Goal: Task Accomplishment & Management: Manage account settings

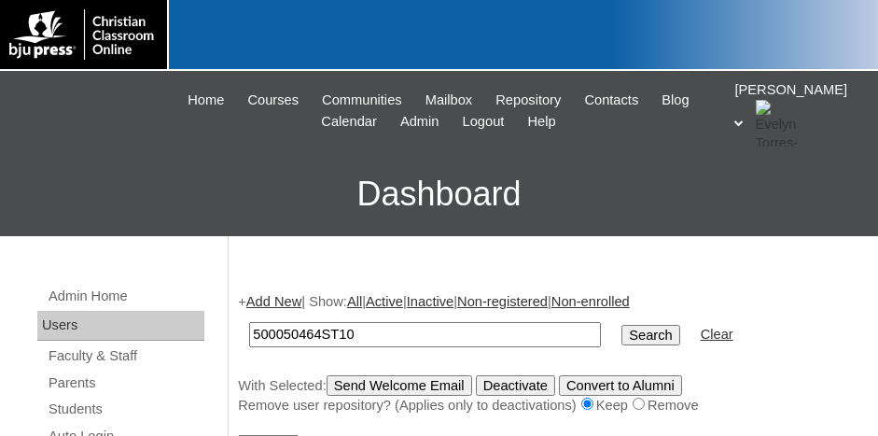
click at [421, 328] on input "500050464ST10" at bounding box center [425, 334] width 352 height 25
type input "5"
type input "[PERSON_NAME]"
click at [622, 325] on input "Search" at bounding box center [651, 335] width 58 height 21
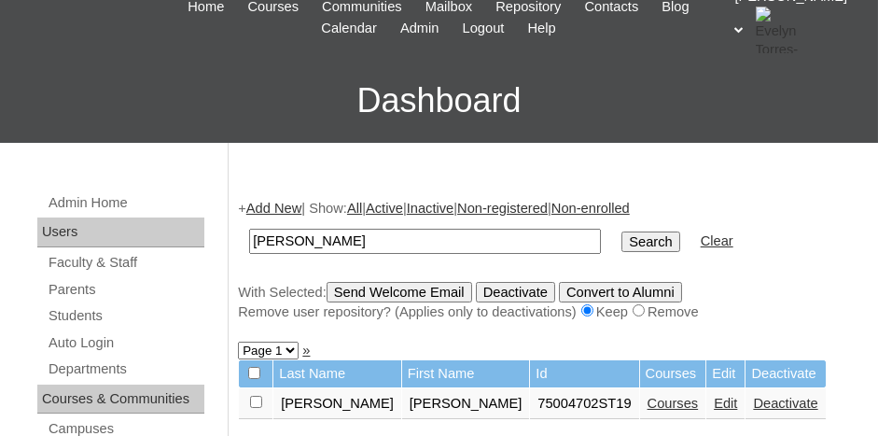
scroll to position [187, 0]
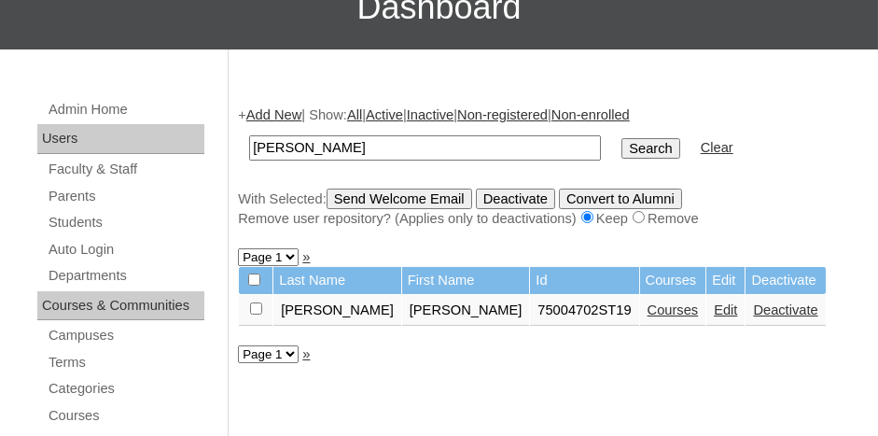
click at [714, 307] on link "Edit" at bounding box center [725, 309] width 23 height 15
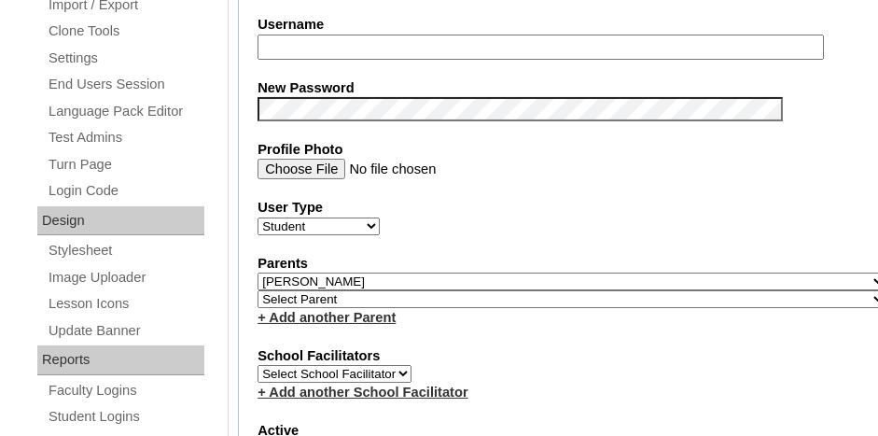
scroll to position [840, 0]
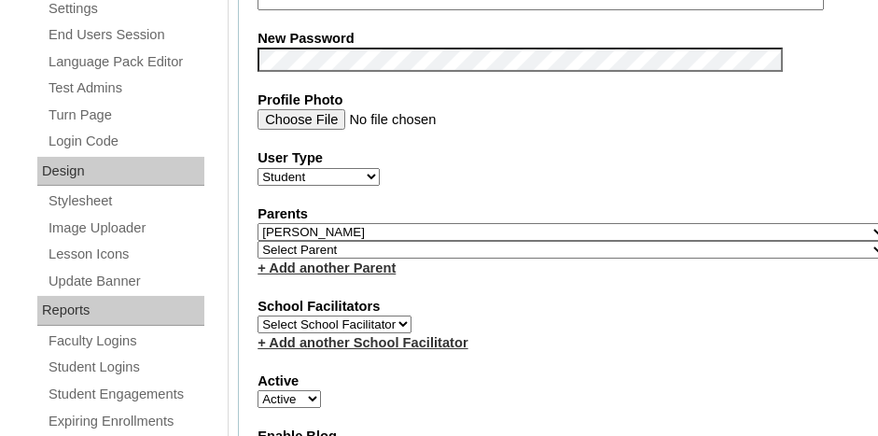
click at [378, 241] on select "Select Parent , Fautanu, Ma 1, 1 23-24 accountMorgan, Jason 6th Street Mennonit…" at bounding box center [572, 250] width 629 height 18
click at [258, 241] on select "Select Parent , Fautanu, Ma 1, 1 23-24 accountMorgan, Jason 6th Street Mennonit…" at bounding box center [572, 250] width 629 height 18
click at [358, 260] on link "+ Add another Parent" at bounding box center [327, 267] width 138 height 15
click at [355, 241] on select "Select Parent , Fautanu, Ma 1, 1 23-24 accountMorgan, Jason 6th Street Mennonit…" at bounding box center [572, 250] width 629 height 18
select select "37057"
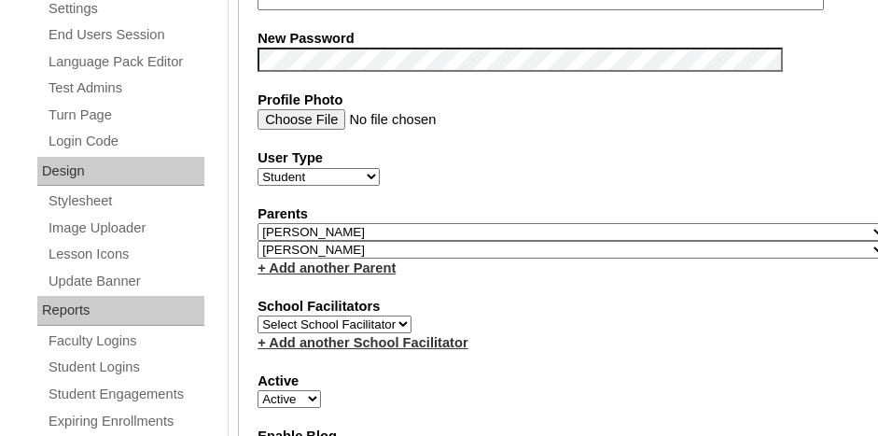
click at [355, 241] on select "Select Parent , Fautanu, Ma 1, 1 23-24 accountMorgan, Jason 6th Street Mennonit…" at bounding box center [572, 250] width 629 height 18
click at [425, 265] on fieldset "Account Information User Id 75004702ST19 Title First Name Elizabeth Middle Name…" at bounding box center [572, 259] width 668 height 1541
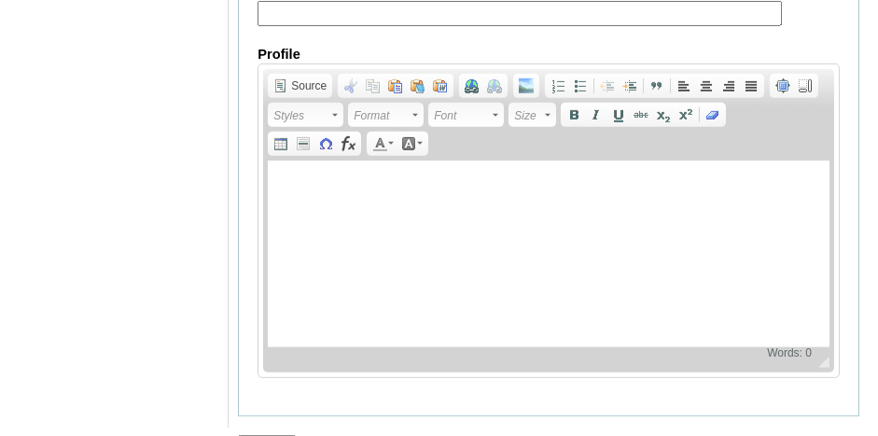
scroll to position [2449, 0]
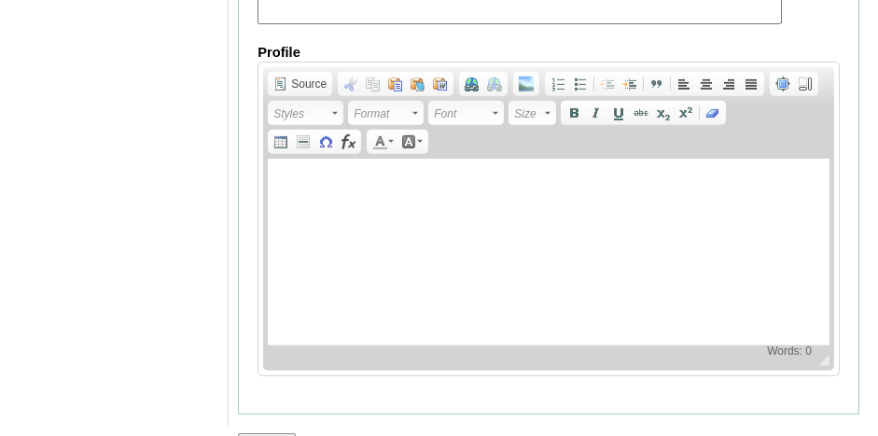
click at [262, 433] on input "Submit" at bounding box center [267, 443] width 58 height 21
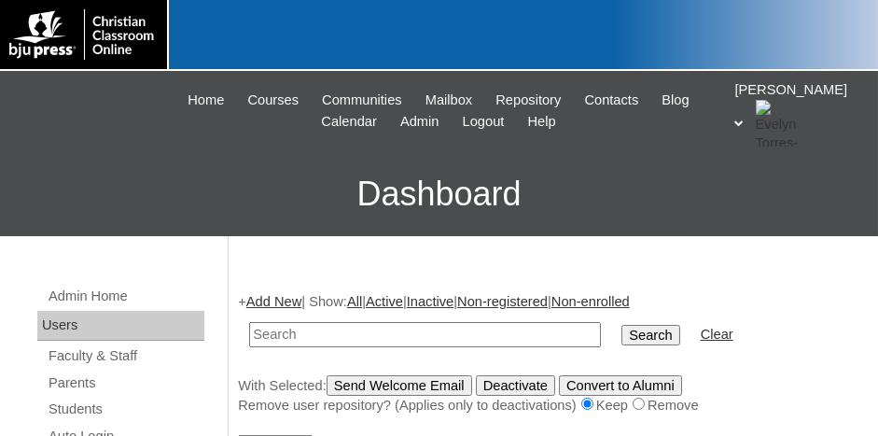
click at [365, 323] on input "text" at bounding box center [425, 334] width 352 height 25
type input "taylor"
click at [622, 325] on input "Search" at bounding box center [651, 335] width 58 height 21
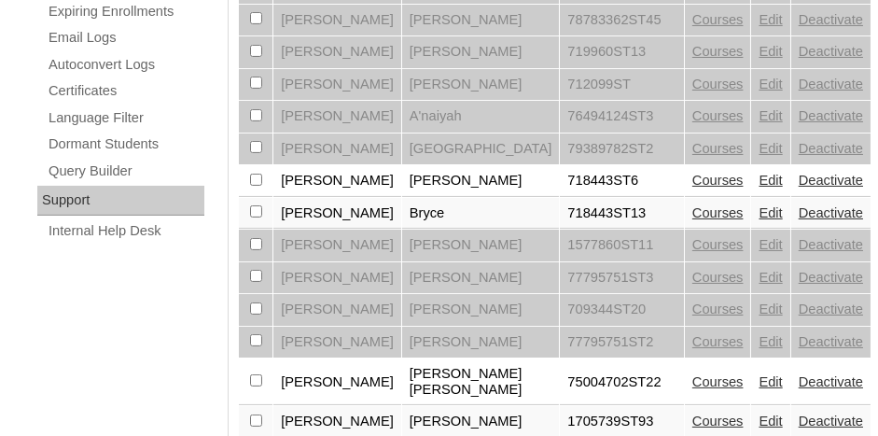
scroll to position [1307, 0]
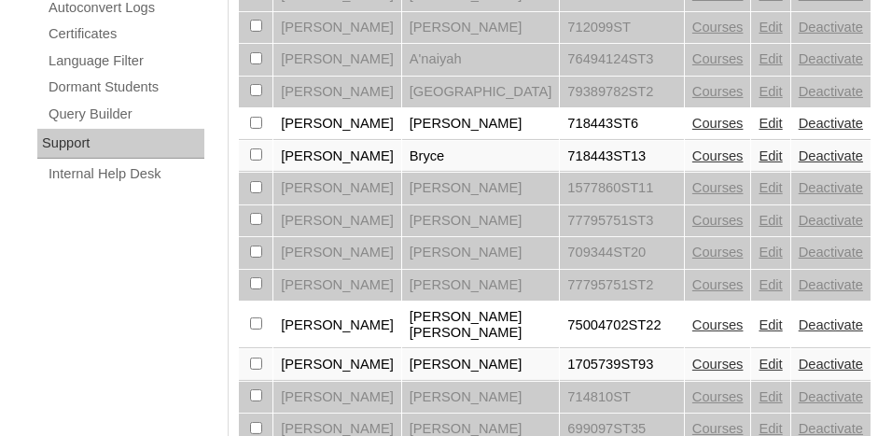
click at [759, 317] on link "Edit" at bounding box center [770, 324] width 23 height 15
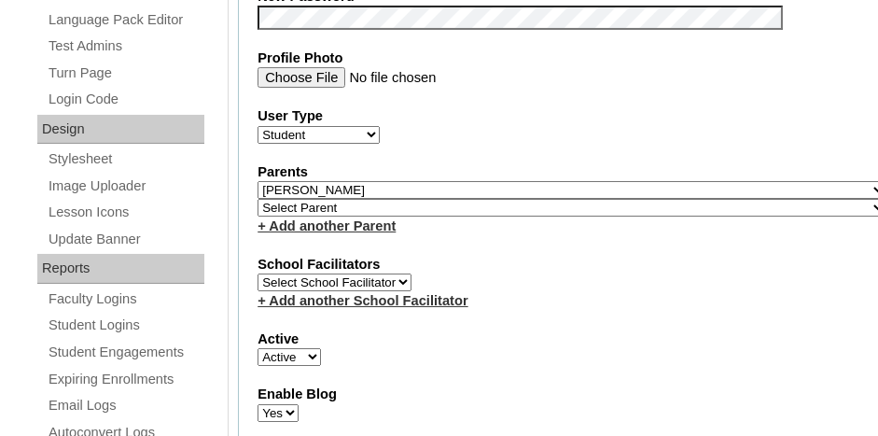
scroll to position [933, 0]
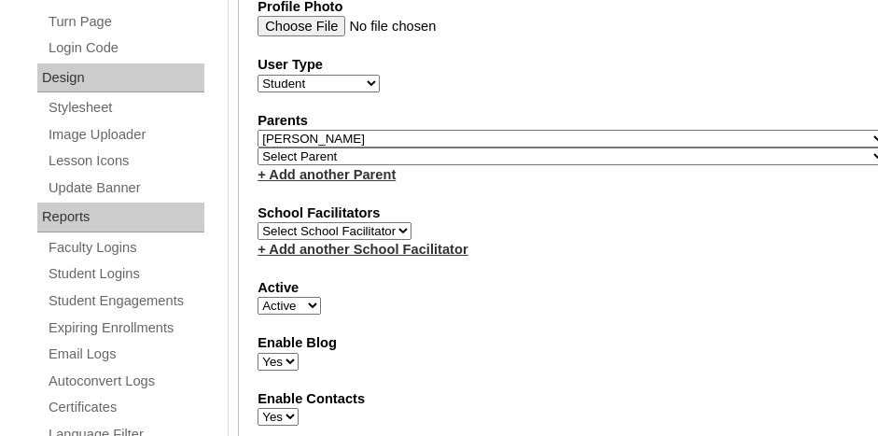
click at [326, 147] on select "Select Parent , Fautanu, Ma 1, 1 23-24 accountMorgan, Jason 6th Street Mennonit…" at bounding box center [572, 156] width 629 height 18
select select "37057"
click at [258, 147] on select "Select Parent , Fautanu, Ma 1, 1 23-24 accountMorgan, Jason 6th Street Mennonit…" at bounding box center [572, 156] width 629 height 18
click at [480, 175] on fieldset "Account Information User Id 75004702ST22 Title First Name Emma Renee Middle Nam…" at bounding box center [572, 166] width 668 height 1541
click at [354, 167] on link "+ Add another Parent" at bounding box center [327, 174] width 138 height 15
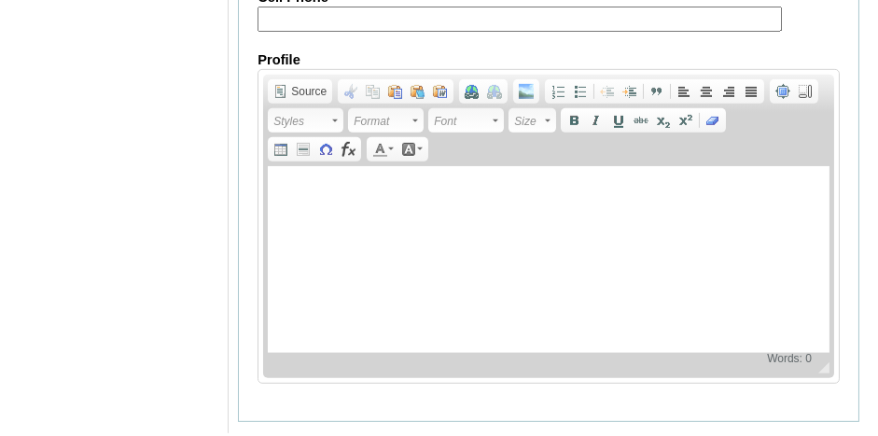
scroll to position [2449, 0]
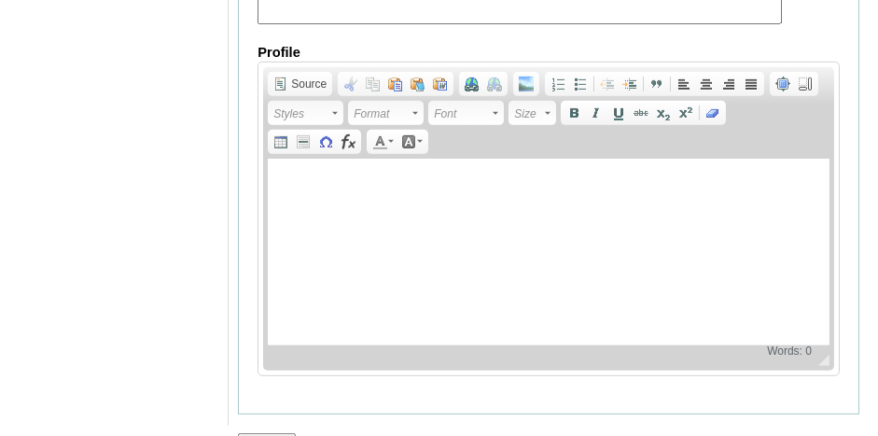
click at [271, 433] on input "Submit" at bounding box center [267, 443] width 58 height 21
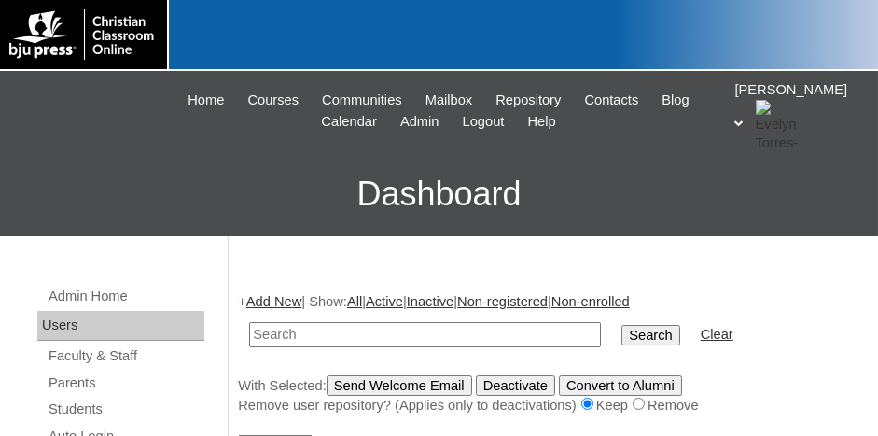
click at [351, 335] on input "text" at bounding box center [425, 334] width 352 height 25
paste input "500050464ST01"
type input "5"
type input "rountree"
click at [622, 325] on input "Search" at bounding box center [651, 335] width 58 height 21
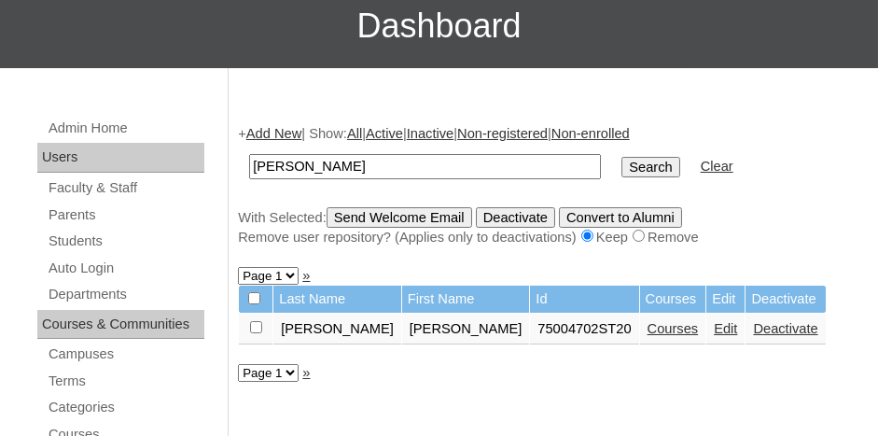
scroll to position [187, 0]
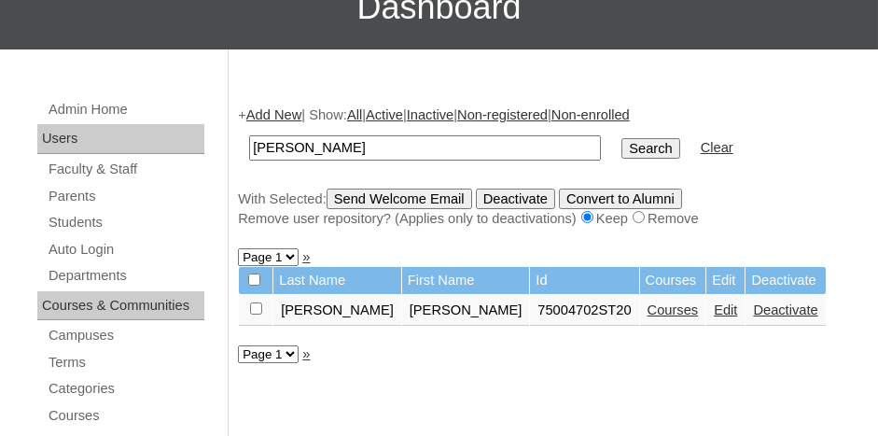
click at [714, 304] on link "Edit" at bounding box center [725, 309] width 23 height 15
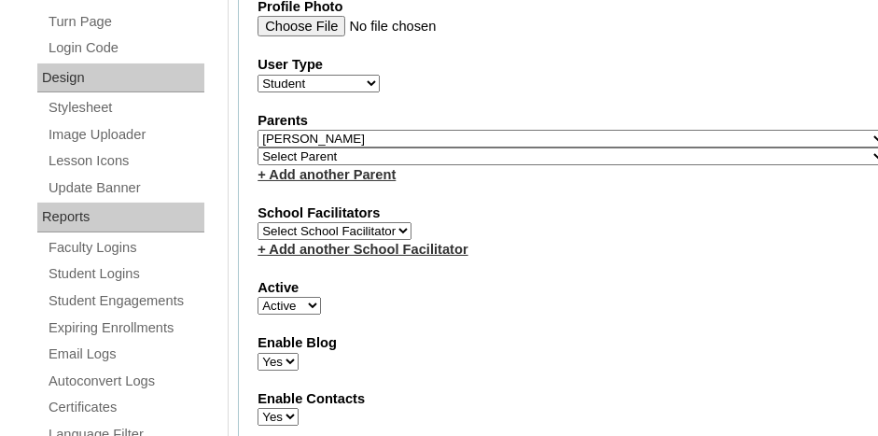
scroll to position [840, 0]
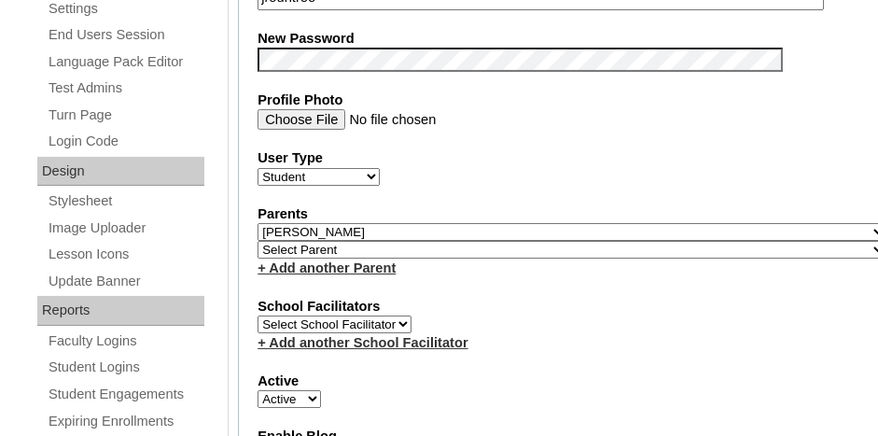
click at [339, 242] on select "Select Parent , Fautanu, Ma 1, 1 23-24 accountMorgan, Jason 6th Street Mennonit…" at bounding box center [572, 250] width 629 height 18
select select "37058"
click at [258, 241] on select "Select Parent , Fautanu, Ma 1, 1 23-24 accountMorgan, Jason 6th Street Mennonit…" at bounding box center [572, 250] width 629 height 18
click at [485, 297] on label "School Facilitators" at bounding box center [572, 307] width 629 height 20
click at [362, 260] on link "+ Add another Parent" at bounding box center [327, 267] width 138 height 15
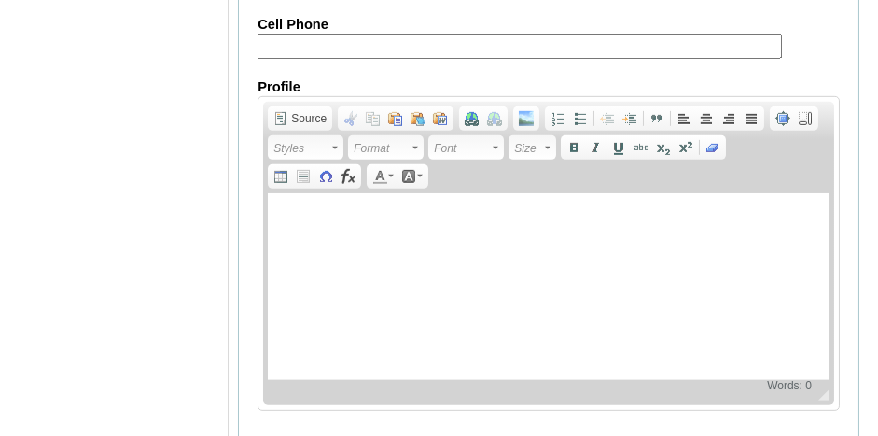
scroll to position [2449, 0]
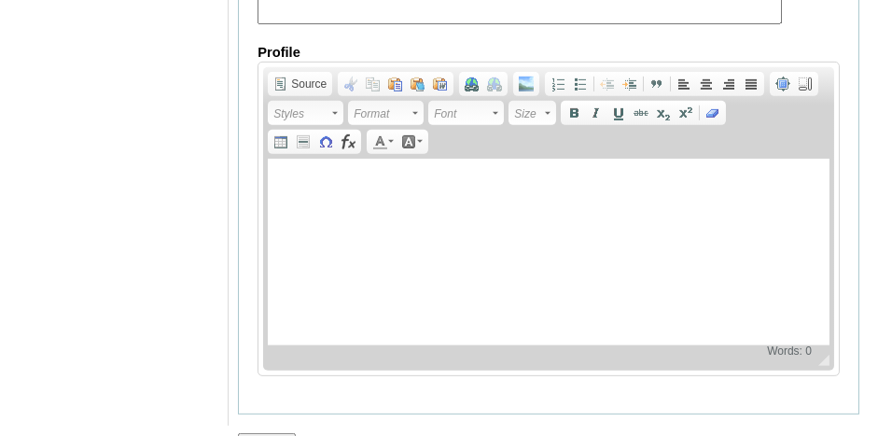
click at [265, 433] on input "Submit" at bounding box center [267, 443] width 58 height 21
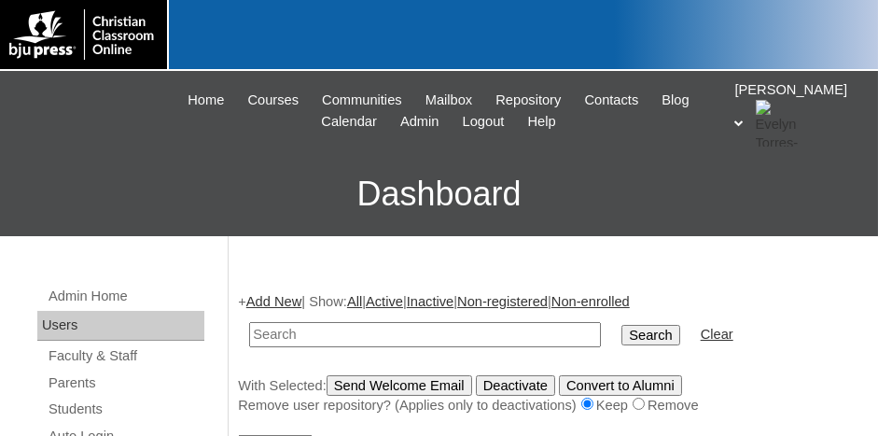
click at [266, 331] on input "text" at bounding box center [425, 334] width 352 height 25
type input "shows"
click at [622, 325] on input "Search" at bounding box center [651, 335] width 58 height 21
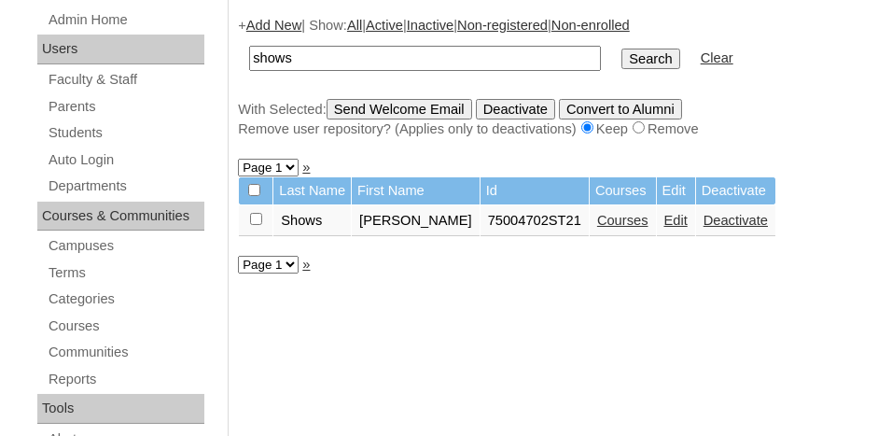
scroll to position [280, 0]
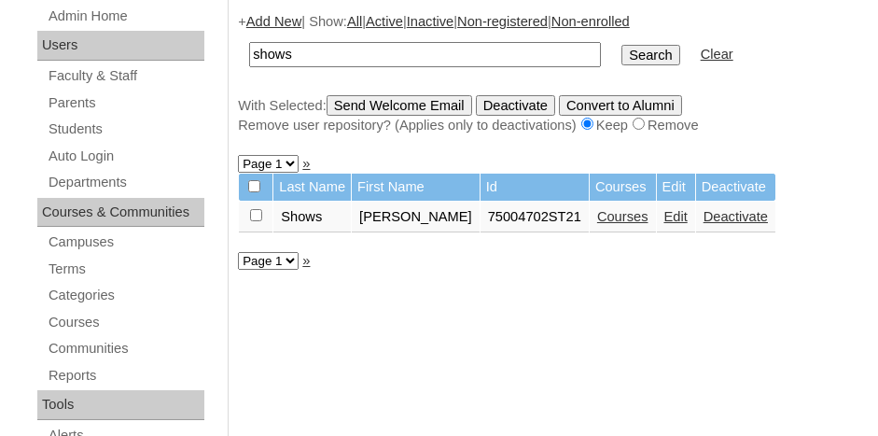
click at [665, 215] on link "Edit" at bounding box center [676, 216] width 23 height 15
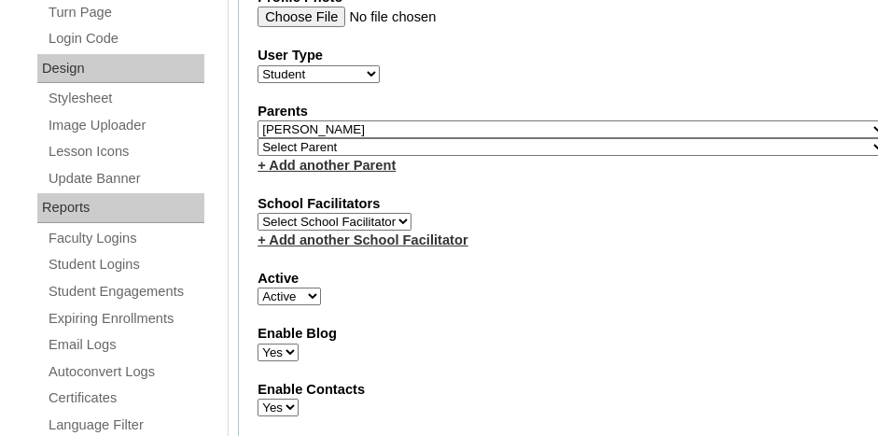
scroll to position [933, 0]
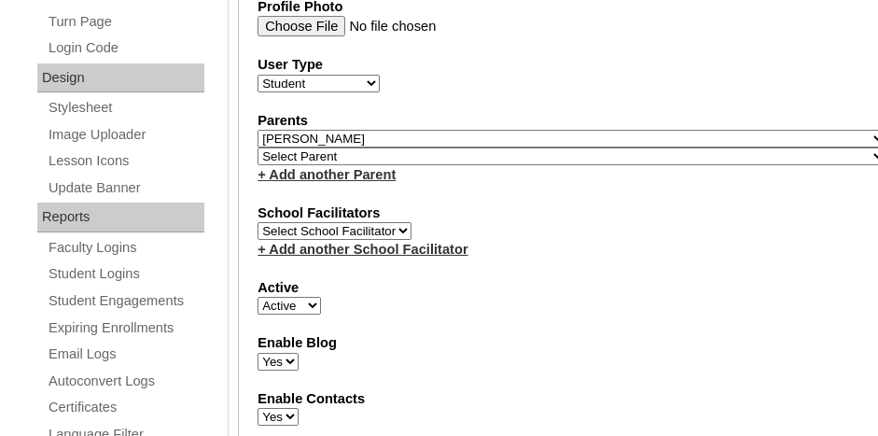
click at [402, 147] on select "Select Parent , Fautanu, Ma 1, 1 23-24 accountMorgan, Jason 6th Street Mennonit…" at bounding box center [572, 156] width 629 height 18
select select "37057"
click at [258, 147] on select "Select Parent , [GEOGRAPHIC_DATA], Ma 1, 1 23-24 accountMorgan, [PERSON_NAME] 6…" at bounding box center [572, 156] width 629 height 18
drag, startPoint x: 427, startPoint y: 171, endPoint x: 408, endPoint y: 158, distance: 22.8
click at [426, 171] on fieldset "Account Information User Id 75004702ST21 Title First Name Connor Middle Name La…" at bounding box center [572, 166] width 668 height 1541
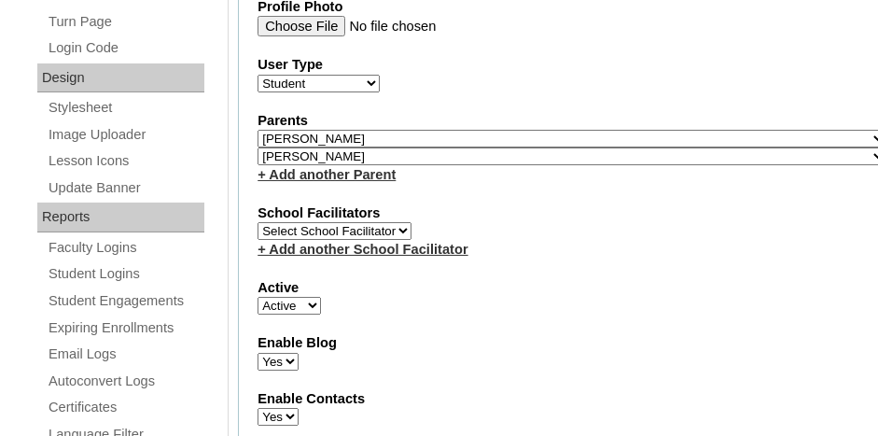
click at [365, 167] on link "+ Add another Parent" at bounding box center [327, 174] width 138 height 15
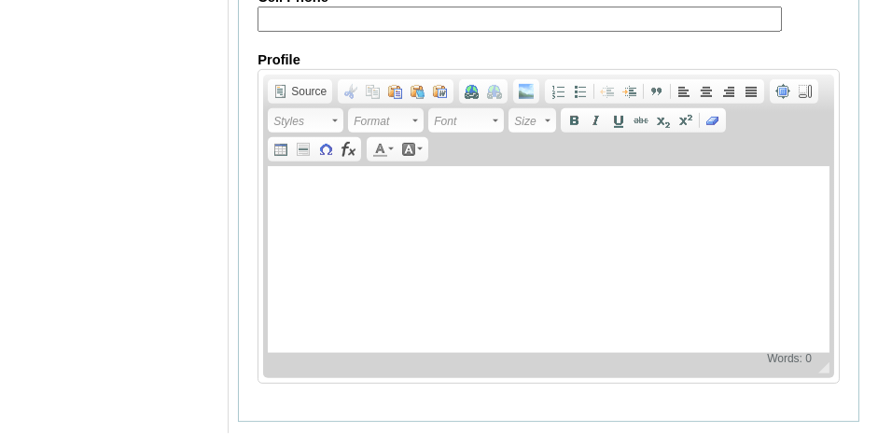
scroll to position [2449, 0]
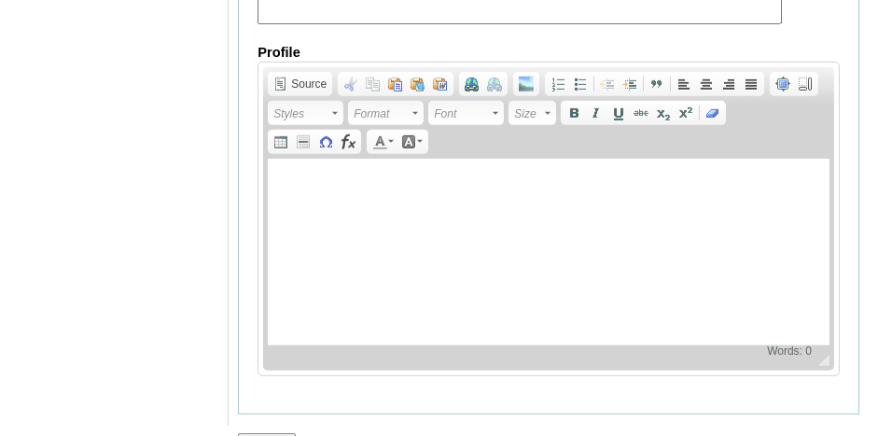
click at [268, 433] on input "Submit" at bounding box center [267, 443] width 58 height 21
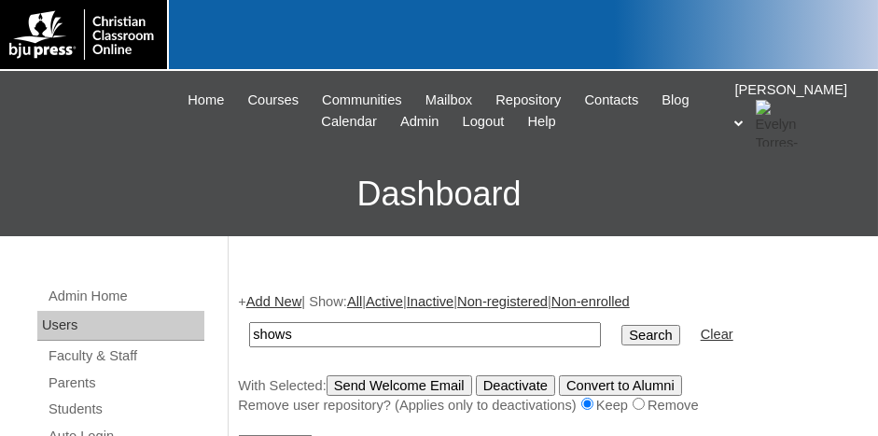
type input "shows"
click at [622, 325] on input "Search" at bounding box center [651, 335] width 58 height 21
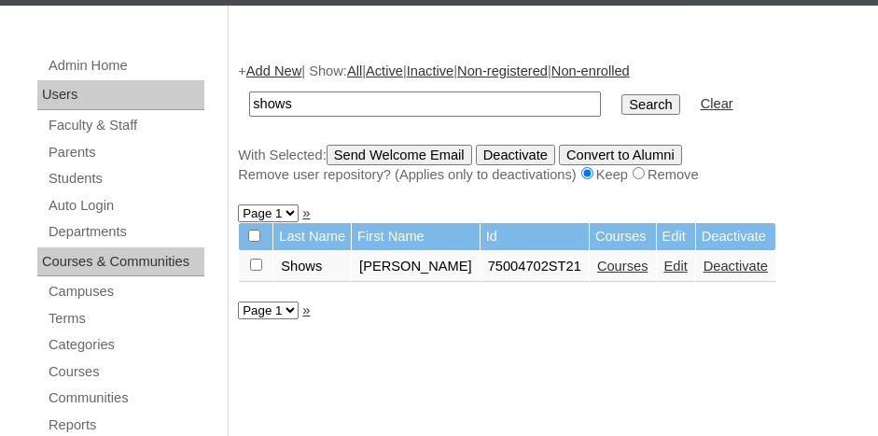
scroll to position [280, 0]
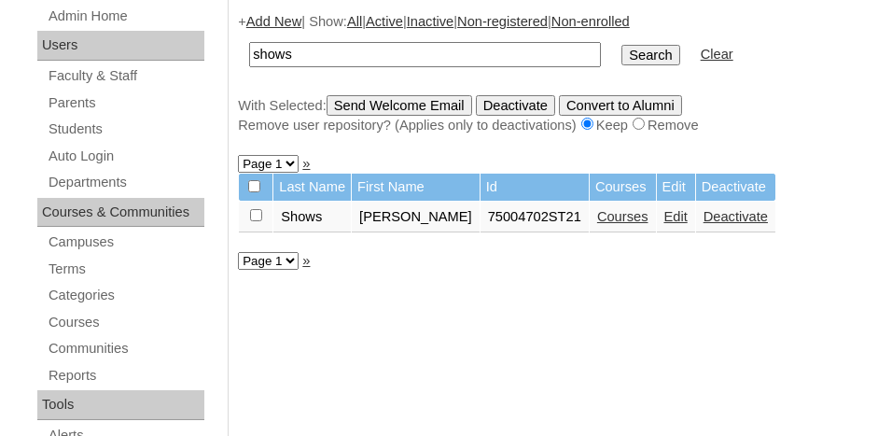
click at [665, 210] on link "Edit" at bounding box center [676, 216] width 23 height 15
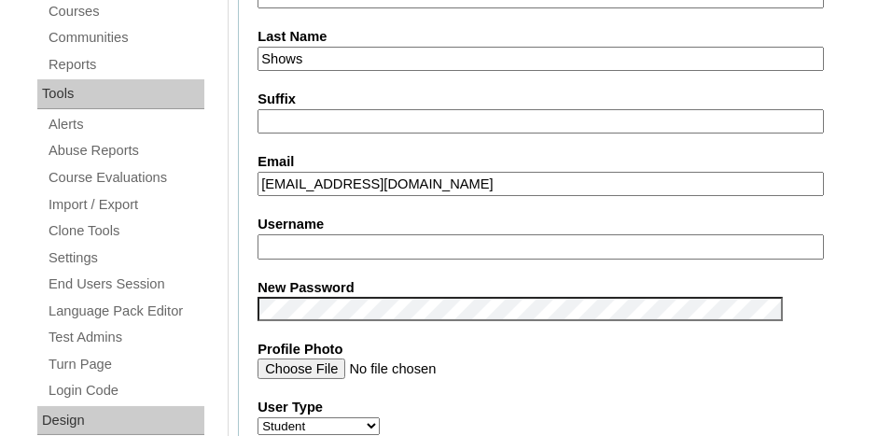
scroll to position [933, 0]
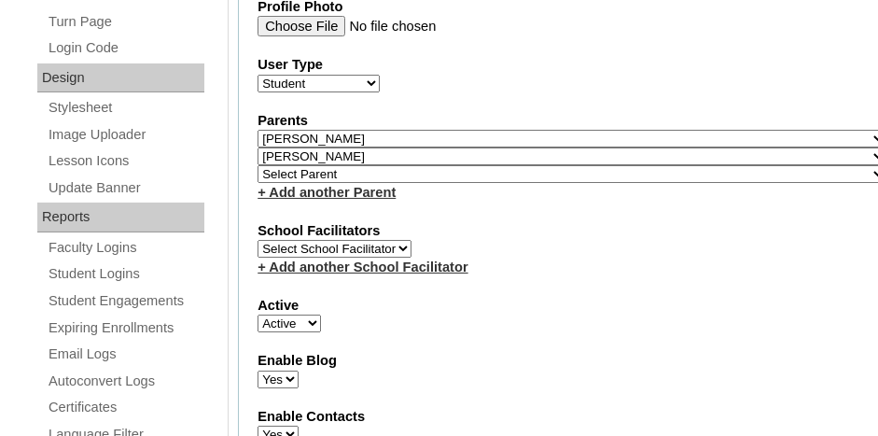
click at [344, 165] on select "Select Parent , Fautanu, Ma 1, 1 23-24 accountMorgan, Jason 6th Street Mennonit…" at bounding box center [572, 174] width 629 height 18
select select "37058"
click at [258, 165] on select "Select Parent , Fautanu, Ma 1, 1 23-24 accountMorgan, Jason 6th Street Mennonit…" at bounding box center [572, 174] width 629 height 18
click at [593, 196] on fieldset "Account Information User Id 75004702ST21 Title First Name Connor Middle Name La…" at bounding box center [572, 175] width 668 height 1559
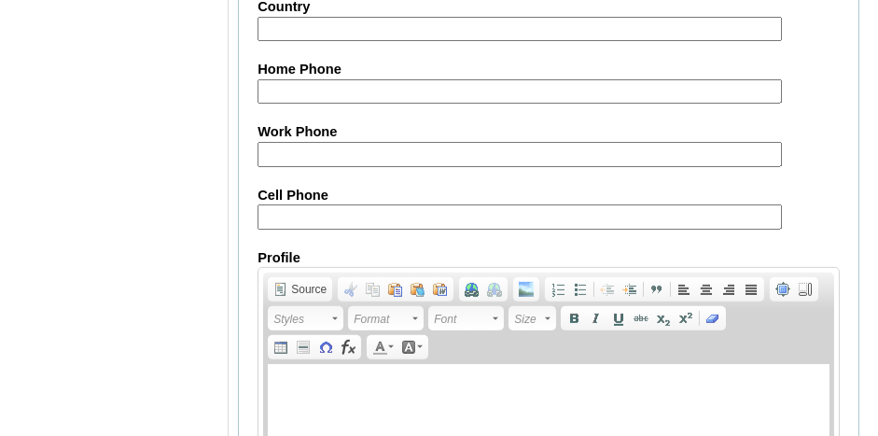
scroll to position [2464, 0]
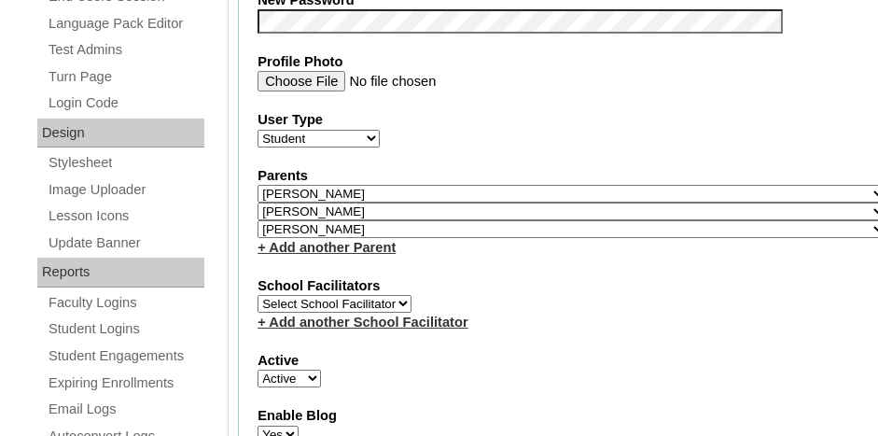
scroll to position [877, 0]
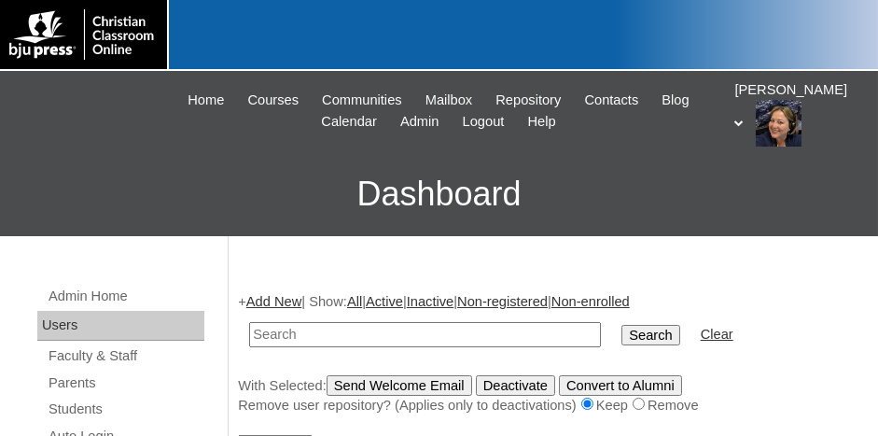
click at [341, 332] on input "text" at bounding box center [425, 334] width 352 height 25
type input "brittingham"
click at [622, 325] on input "Search" at bounding box center [651, 335] width 58 height 21
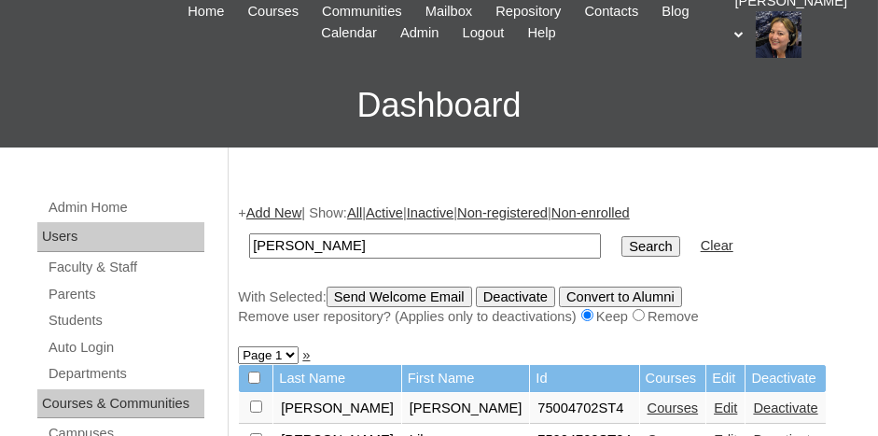
scroll to position [187, 0]
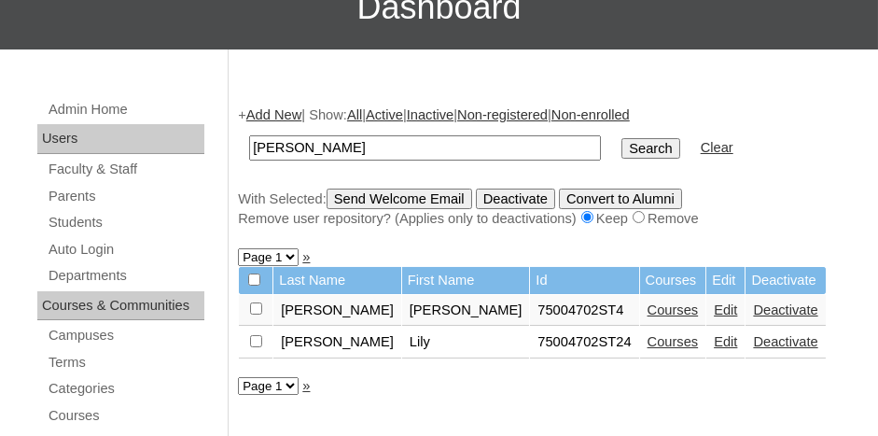
click at [714, 341] on link "Edit" at bounding box center [725, 341] width 23 height 15
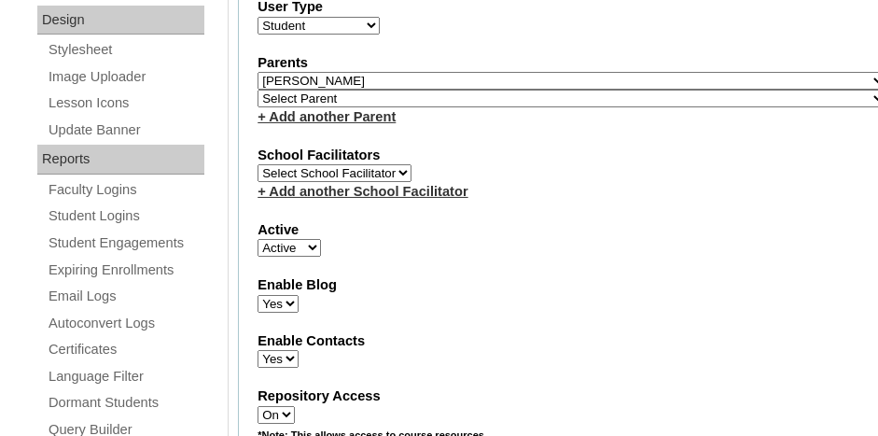
scroll to position [955, 0]
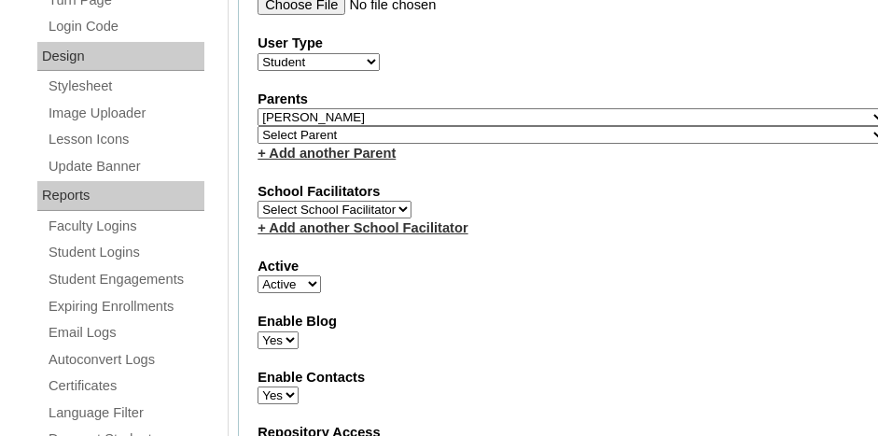
click at [388, 126] on select "Select Parent , Fautanu, Ma 1, 1 23-24 accountMorgan, Jason 6th Street Mennonit…" at bounding box center [572, 135] width 629 height 18
select select "37058"
click at [258, 126] on select "Select Parent , Fautanu, Ma 1, 1 23-24 accountMorgan, Jason 6th Street Mennonit…" at bounding box center [572, 135] width 629 height 18
click at [479, 182] on label "School Facilitators" at bounding box center [572, 192] width 629 height 20
click at [366, 146] on link "+ Add another Parent" at bounding box center [327, 153] width 138 height 15
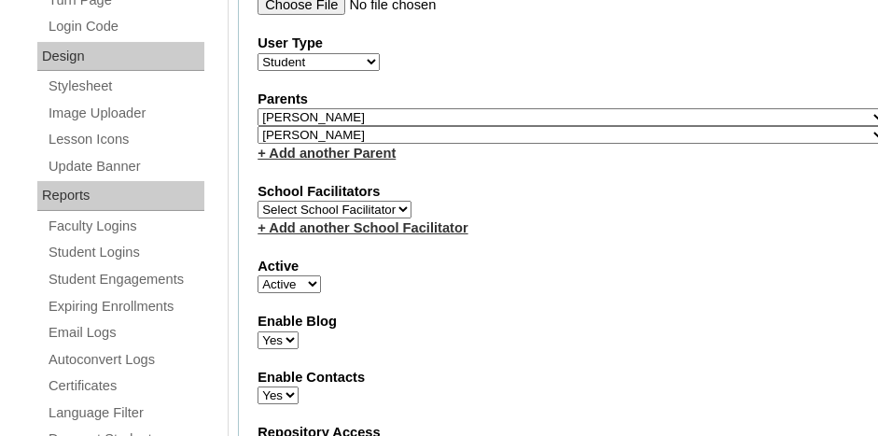
click at [538, 222] on fieldset "Account Information User Id 75004702ST24 Title First Name Lily Middle Name Mari…" at bounding box center [572, 145] width 668 height 1541
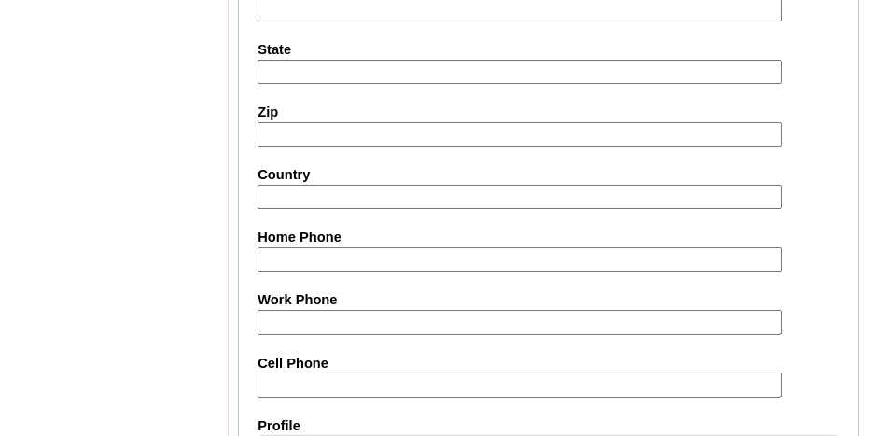
scroll to position [2449, 0]
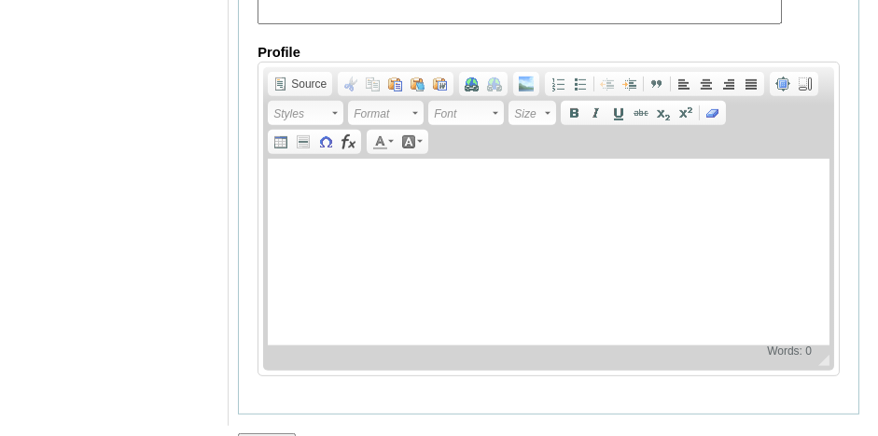
click at [275, 433] on input "Submit" at bounding box center [267, 443] width 58 height 21
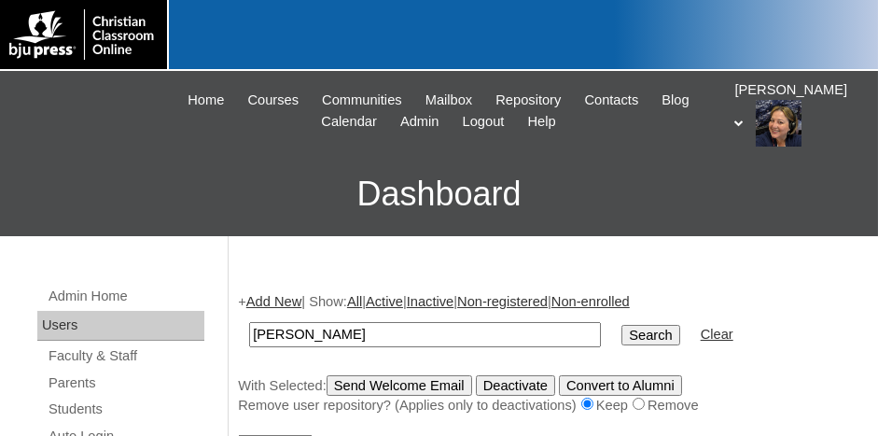
type input "[PERSON_NAME]"
click at [622, 325] on input "Search" at bounding box center [651, 335] width 58 height 21
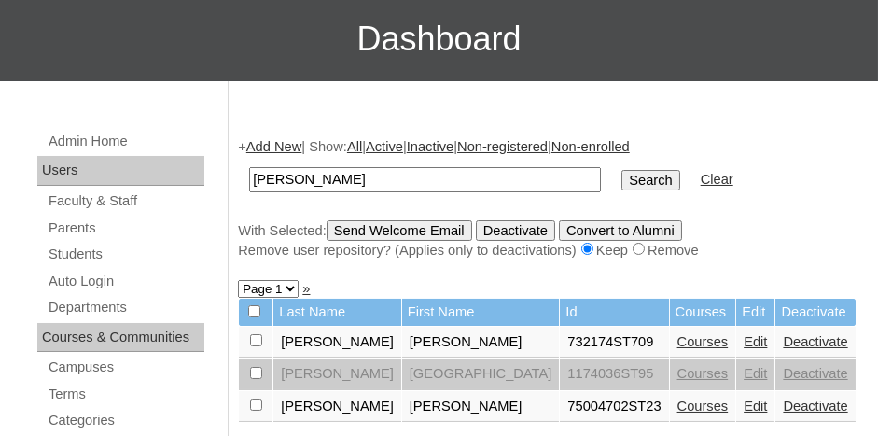
scroll to position [187, 0]
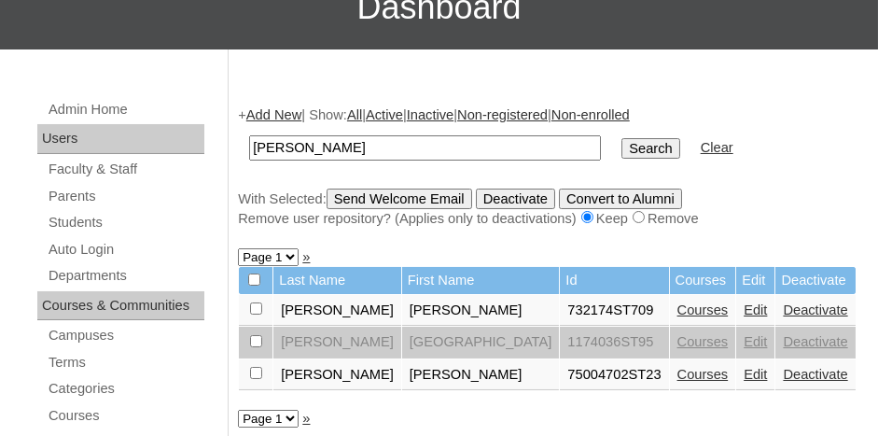
click at [744, 370] on link "Edit" at bounding box center [755, 374] width 23 height 15
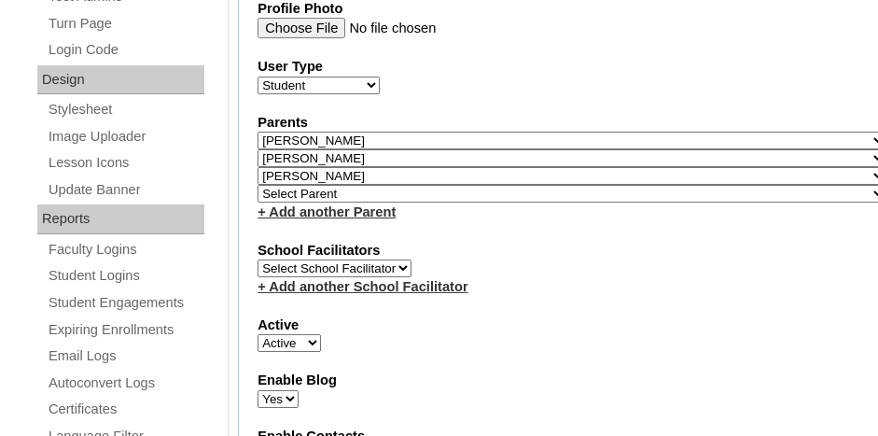
scroll to position [933, 0]
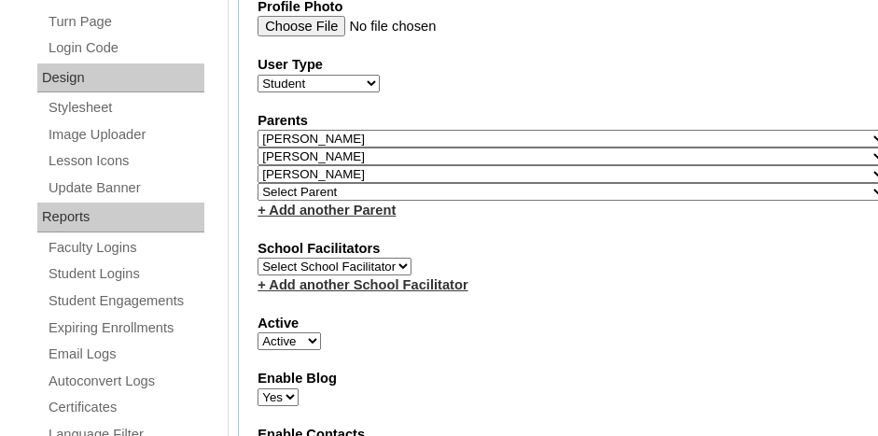
click at [301, 183] on select "Select Parent , Fautanu, Ma 1, 1 23-24 accountMorgan, Jason 6th Street Mennonit…" at bounding box center [572, 192] width 629 height 18
select select "37057"
click at [258, 183] on select "Select Parent , Fautanu, Ma 1, 1 23-24 accountMorgan, Jason 6th Street Mennonit…" at bounding box center [572, 192] width 629 height 18
click at [667, 183] on select "Select Parent , Fautanu, Ma 1, 1 23-24 accountMorgan, Jason 6th Street Mennonit…" at bounding box center [572, 192] width 629 height 18
click at [760, 210] on fieldset "Account Information User Id 75004702ST23 Title First Name Timothy Middle Name L…" at bounding box center [572, 184] width 668 height 1577
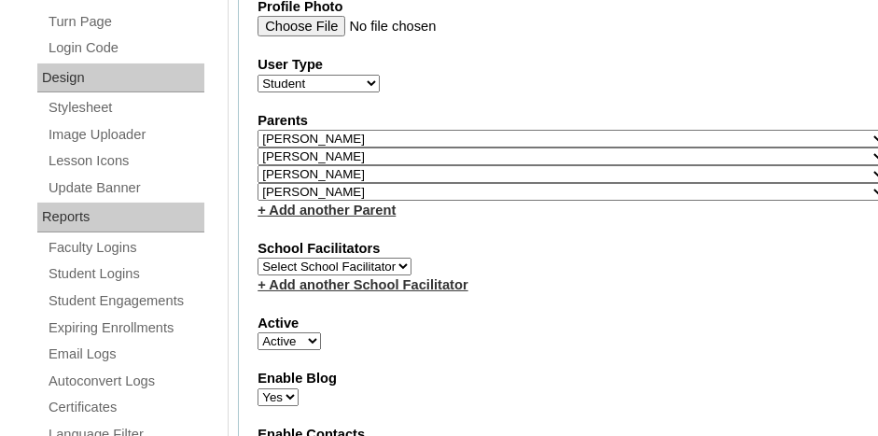
drag, startPoint x: 271, startPoint y: 175, endPoint x: 755, endPoint y: 225, distance: 487.0
click at [757, 239] on label "School Facilitators" at bounding box center [572, 249] width 629 height 20
click at [669, 183] on select "Select Parent , [GEOGRAPHIC_DATA], Ma 1, 1 23-24 accountMorgan, [PERSON_NAME] 6…" at bounding box center [572, 192] width 629 height 18
select select
click at [258, 183] on select "Select Parent , [GEOGRAPHIC_DATA], Ma 1, 1 23-24 accountMorgan, [PERSON_NAME] 6…" at bounding box center [572, 192] width 629 height 18
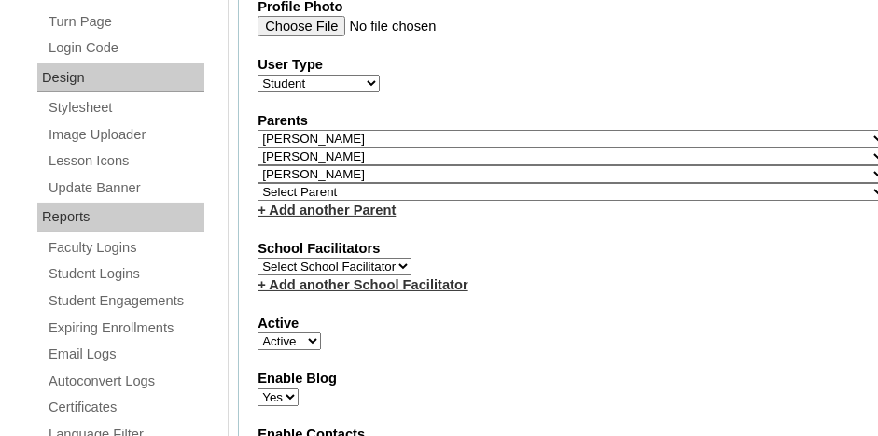
click at [576, 239] on label "School Facilitators" at bounding box center [572, 249] width 629 height 20
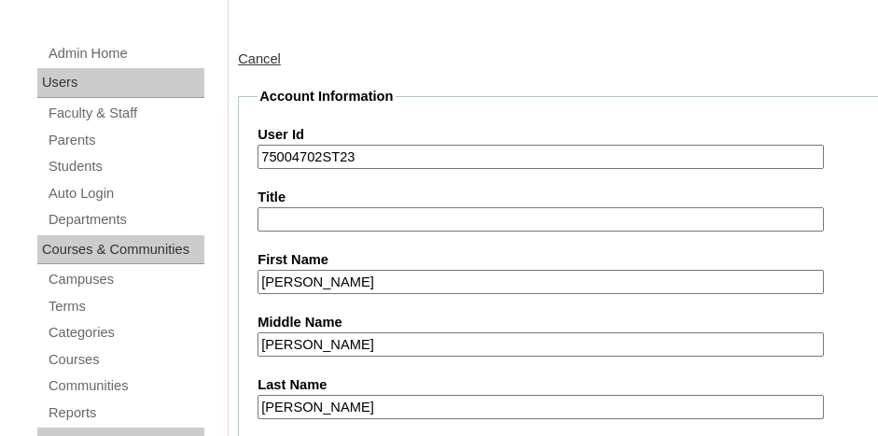
scroll to position [280, 0]
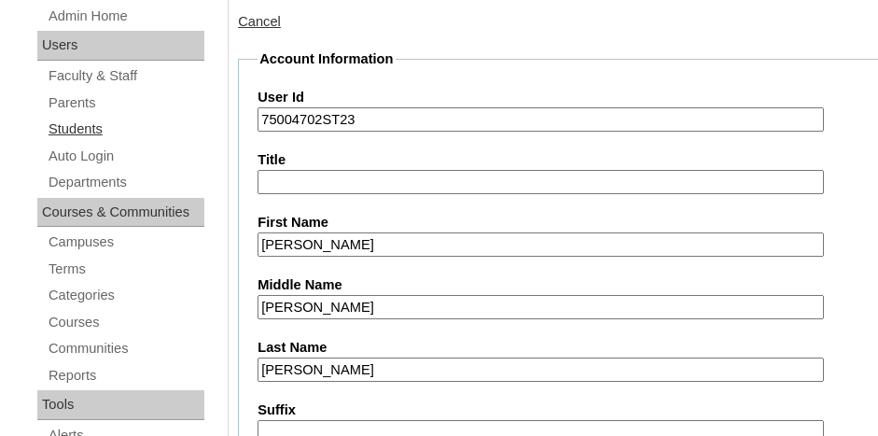
click at [68, 126] on link "Students" at bounding box center [126, 129] width 158 height 23
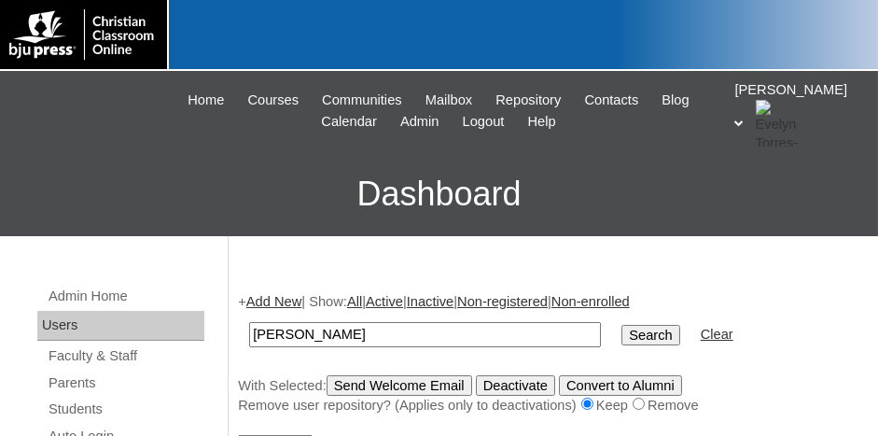
type input "[PERSON_NAME]"
click at [622, 325] on input "Search" at bounding box center [651, 335] width 58 height 21
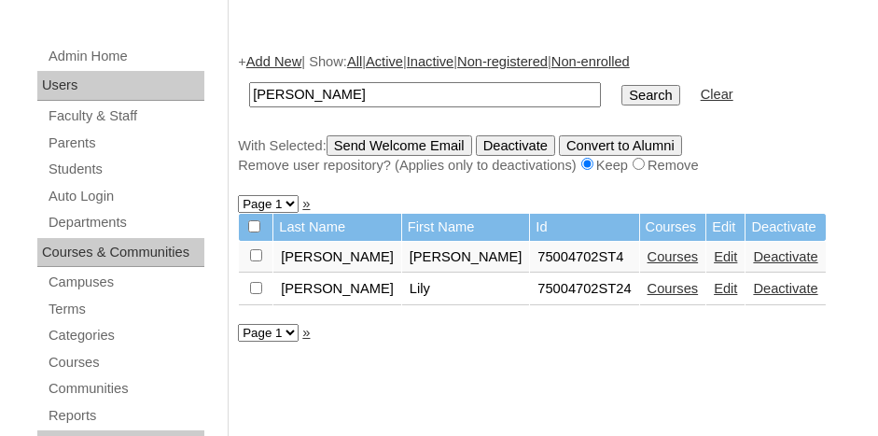
scroll to position [280, 0]
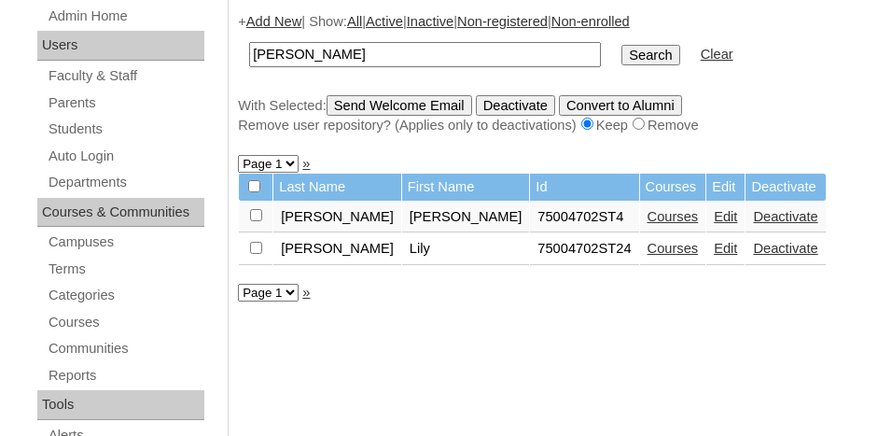
click at [714, 246] on link "Edit" at bounding box center [725, 248] width 23 height 15
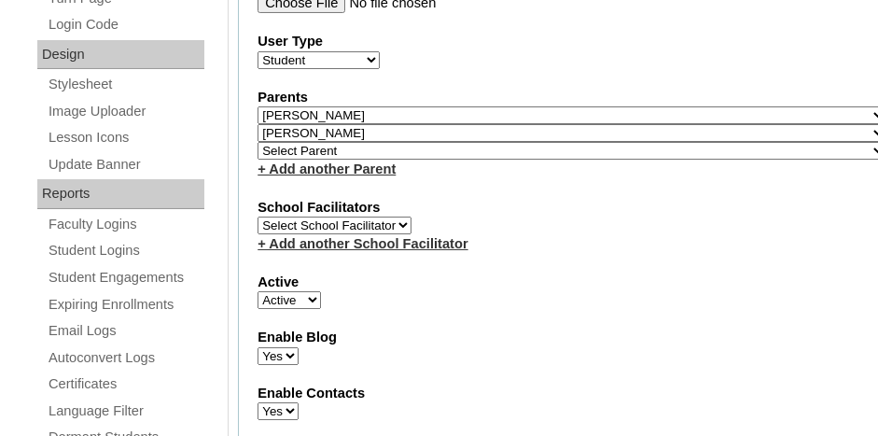
scroll to position [933, 0]
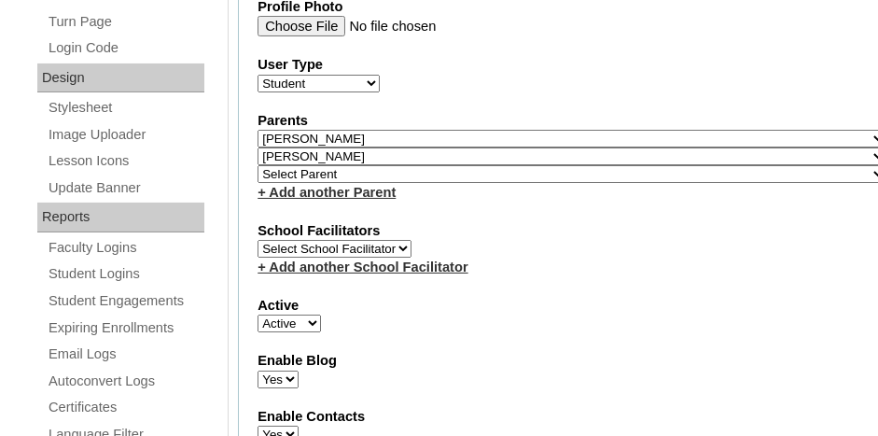
click at [288, 165] on select "Select Parent , [GEOGRAPHIC_DATA], Ma 1, 1 23-24 accountMorgan, [PERSON_NAME] 6…" at bounding box center [572, 174] width 629 height 18
select select "37057"
click at [258, 165] on select "Select Parent , [GEOGRAPHIC_DATA], Ma 1, 1 23-24 accountMorgan, [PERSON_NAME] 6…" at bounding box center [572, 174] width 629 height 18
click at [523, 260] on fieldset "Account Information User Id 75004702ST24 Title First Name Lily Middle Name Mari…" at bounding box center [572, 175] width 668 height 1559
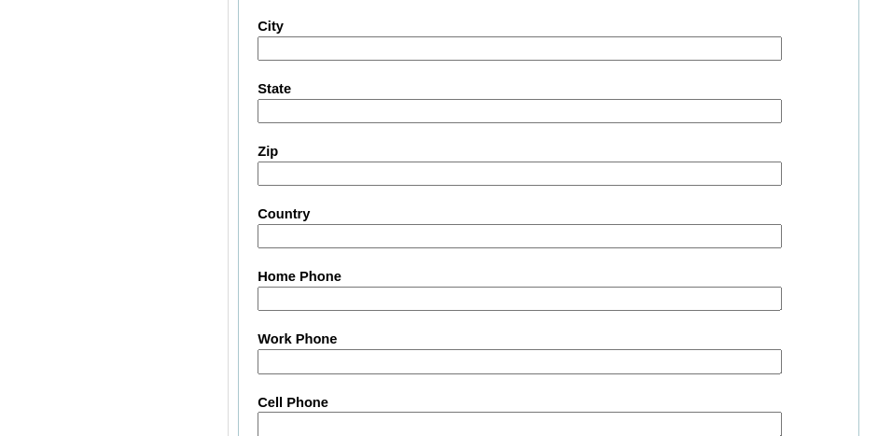
scroll to position [2464, 0]
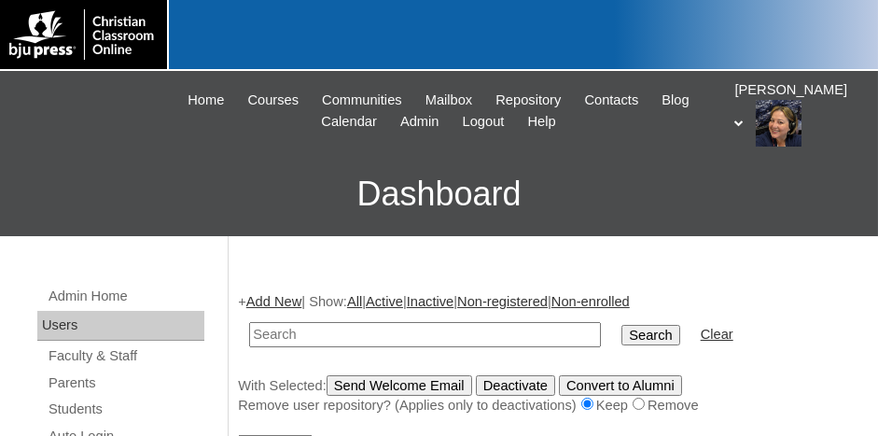
click at [309, 331] on input "text" at bounding box center [425, 334] width 352 height 25
type input "[PERSON_NAME]"
click at [622, 325] on input "Search" at bounding box center [651, 335] width 58 height 21
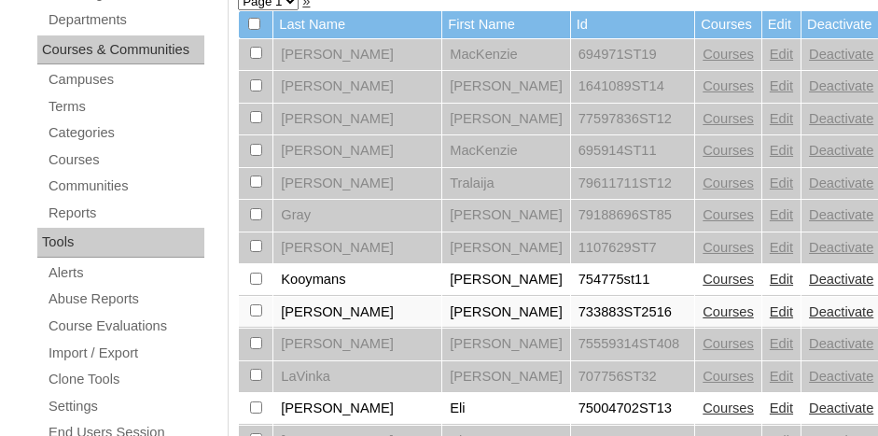
scroll to position [467, 0]
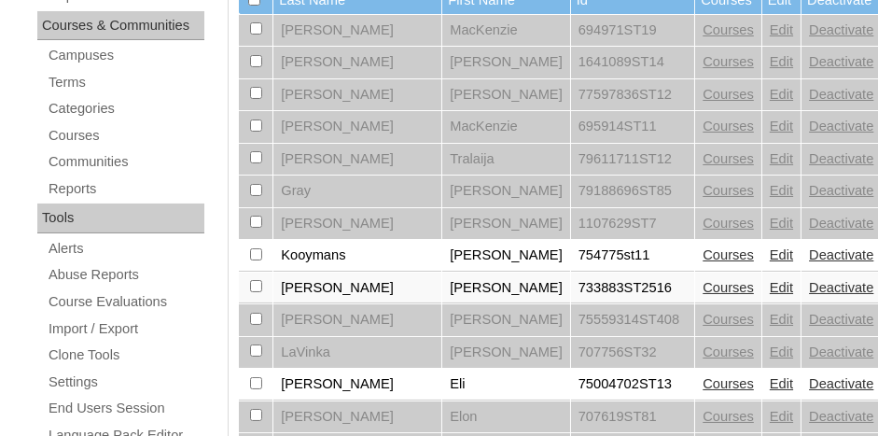
click at [770, 376] on link "Edit" at bounding box center [781, 383] width 23 height 15
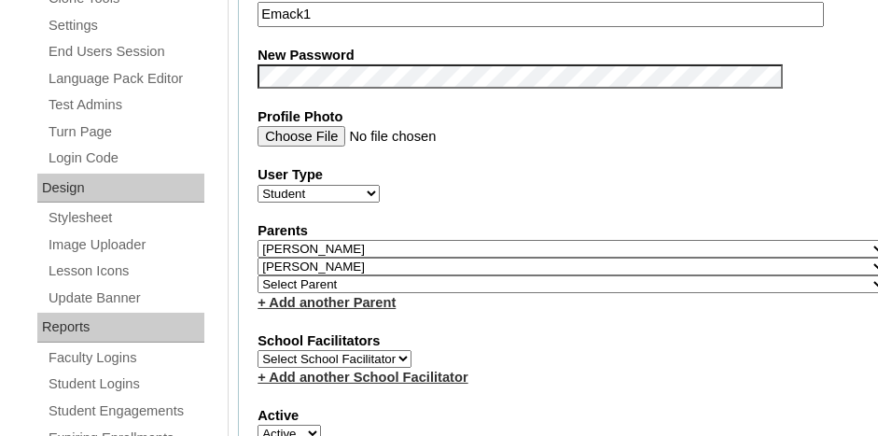
scroll to position [840, 0]
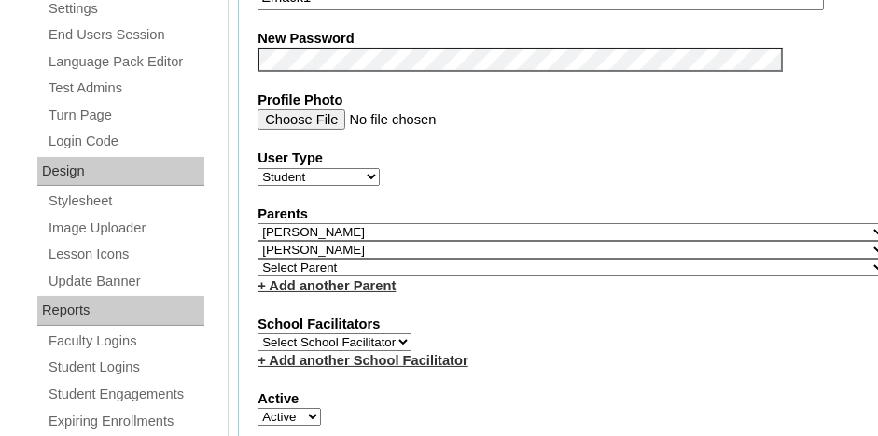
click at [383, 259] on select "Select Parent , [GEOGRAPHIC_DATA], Ma 1, 1 23-24 accountMorgan, [PERSON_NAME] 6…" at bounding box center [572, 268] width 629 height 18
select select "37057"
click at [258, 259] on select "Select Parent , Fautanu, Ma 1, 1 23-24 accountMorgan, Jason 6th Street Mennonit…" at bounding box center [572, 268] width 629 height 18
click at [524, 315] on label "School Facilitators" at bounding box center [572, 325] width 629 height 20
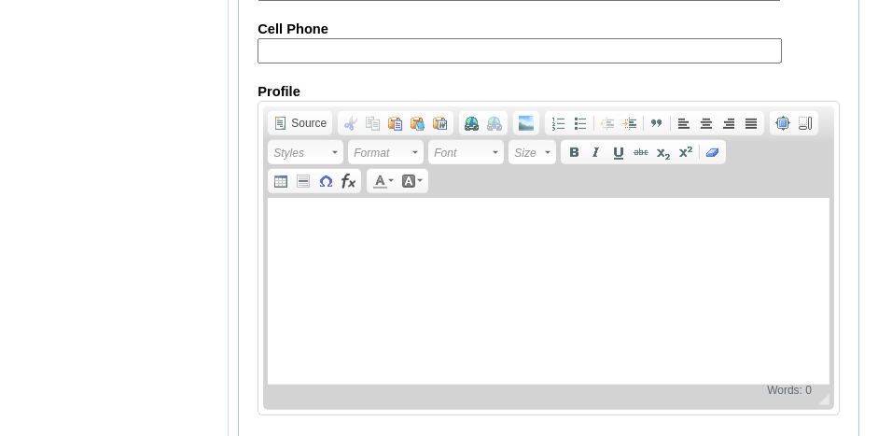
scroll to position [2464, 0]
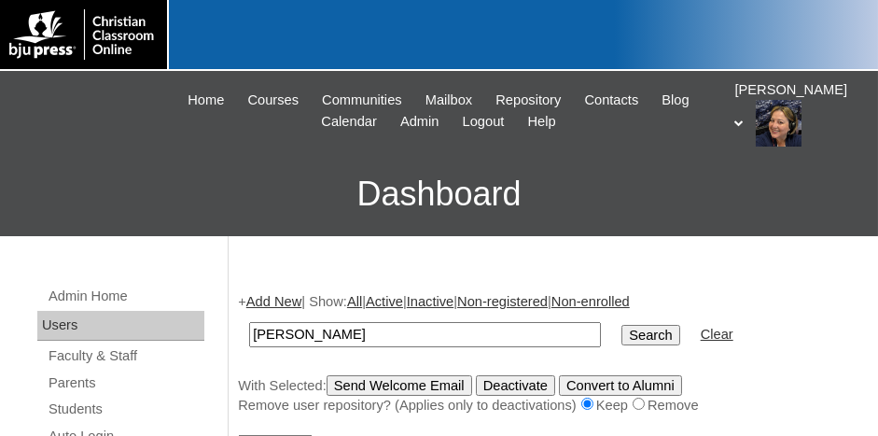
type input "[PERSON_NAME]"
click at [622, 338] on input "Search" at bounding box center [651, 335] width 58 height 21
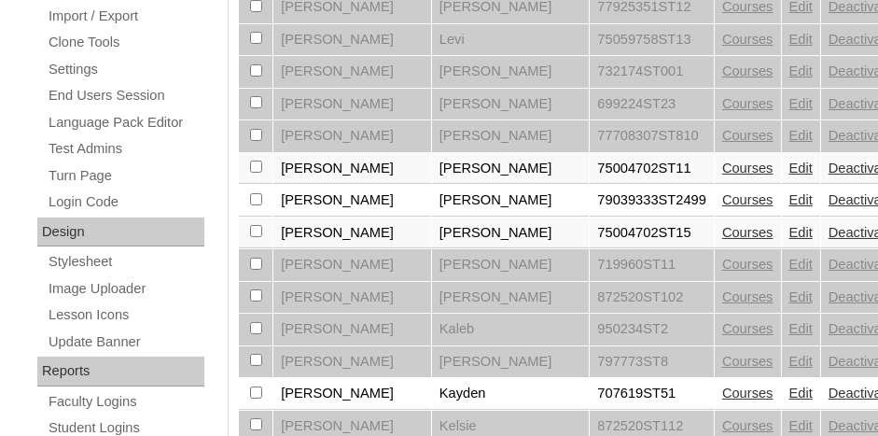
scroll to position [840, 0]
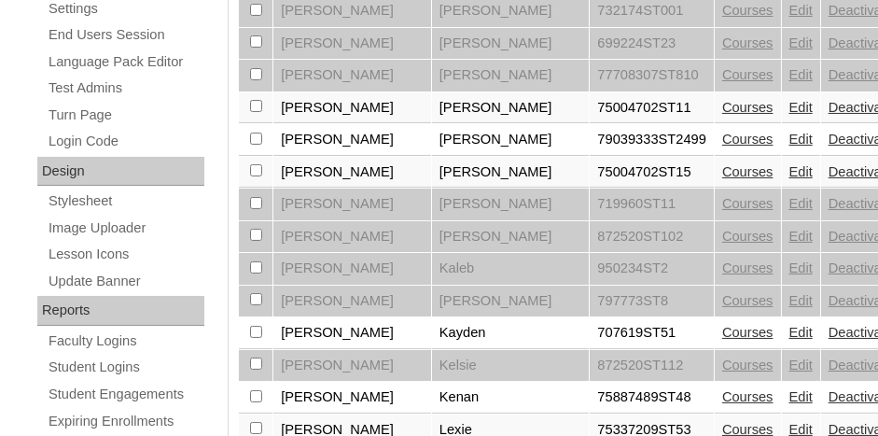
click at [790, 164] on link "Edit" at bounding box center [801, 171] width 23 height 15
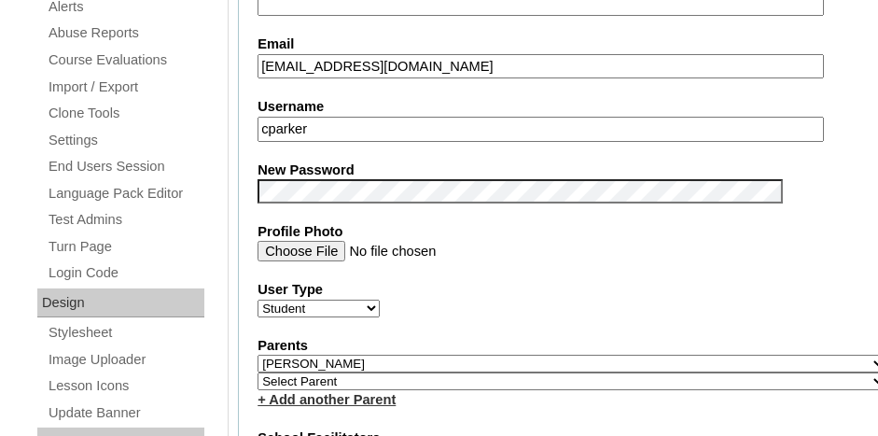
scroll to position [747, 0]
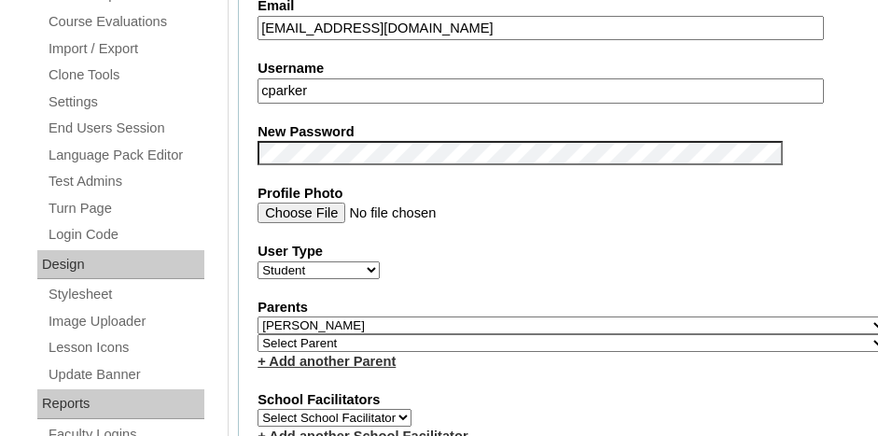
click at [326, 334] on select "Select Parent , Fautanu, Ma 1, 1 23-24 accountMorgan, Jason 6th Street Mennonit…" at bounding box center [572, 343] width 629 height 18
select select "37058"
click at [258, 334] on select "Select Parent , Fautanu, Ma 1, 1 23-24 accountMorgan, Jason 6th Street Mennonit…" at bounding box center [572, 343] width 629 height 18
click at [592, 352] on div "+ Add another Parent" at bounding box center [572, 362] width 629 height 20
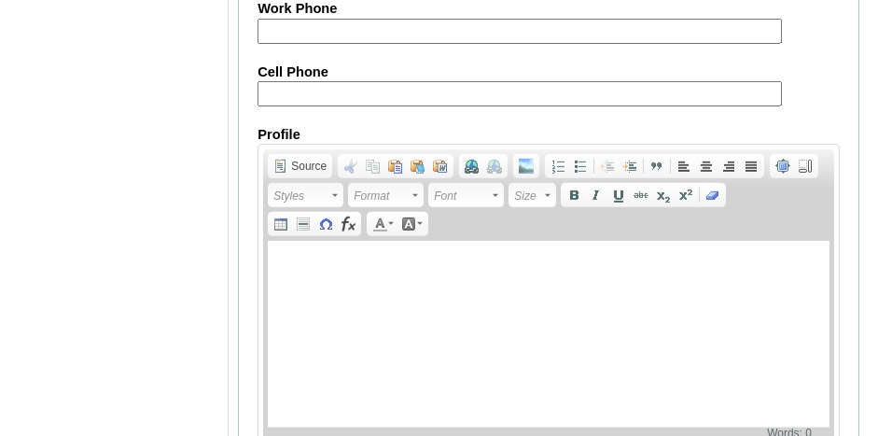
scroll to position [2449, 0]
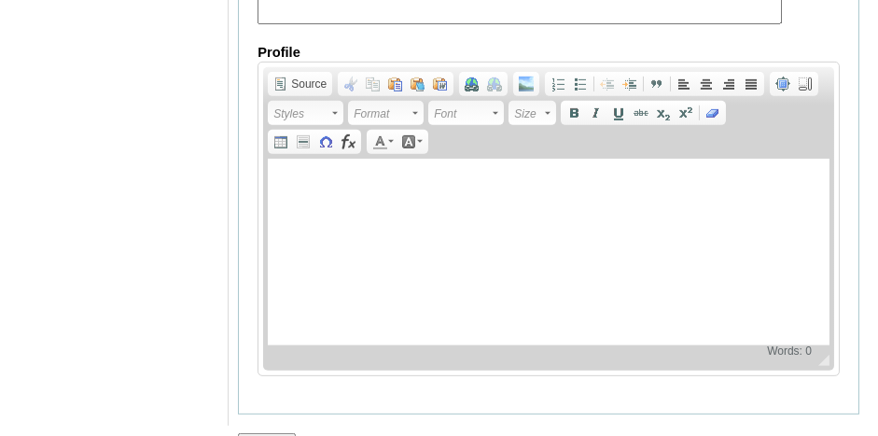
click at [285, 433] on input "Submit" at bounding box center [267, 443] width 58 height 21
